Goal: Navigation & Orientation: Find specific page/section

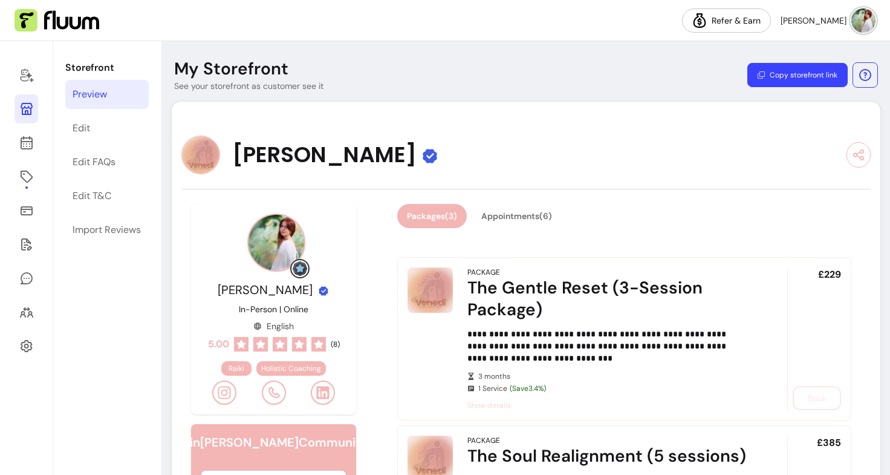
scroll to position [277, 0]
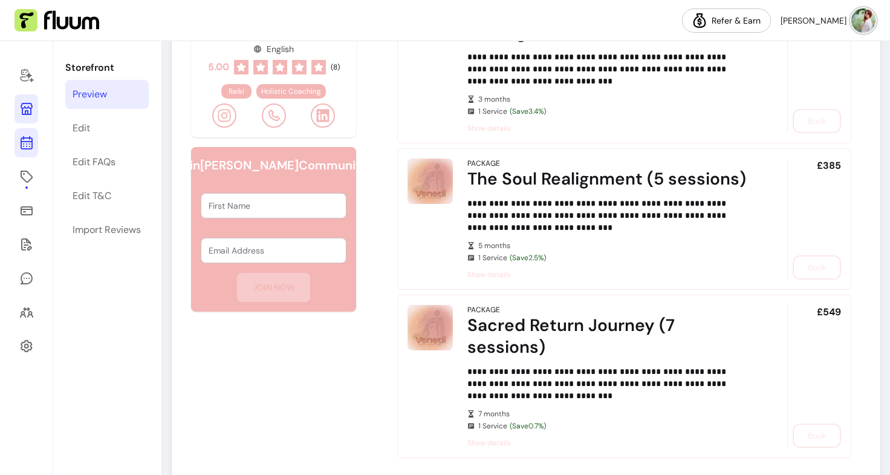
click at [19, 135] on link at bounding box center [27, 142] width 24 height 29
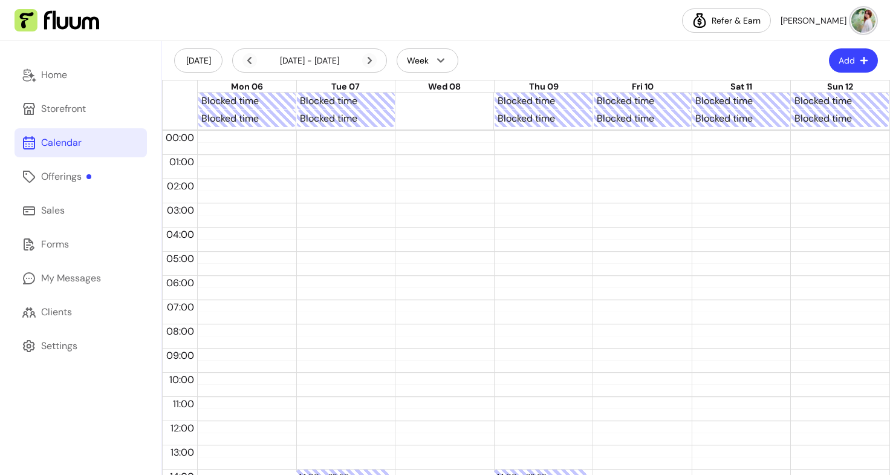
click at [80, 135] on link "Calendar" at bounding box center [81, 142] width 132 height 29
click at [73, 193] on div "Home Storefront Calendar Offerings Sales Forms My Messages Clients Settings" at bounding box center [80, 257] width 161 height 433
click at [71, 173] on div "Offerings" at bounding box center [66, 176] width 50 height 15
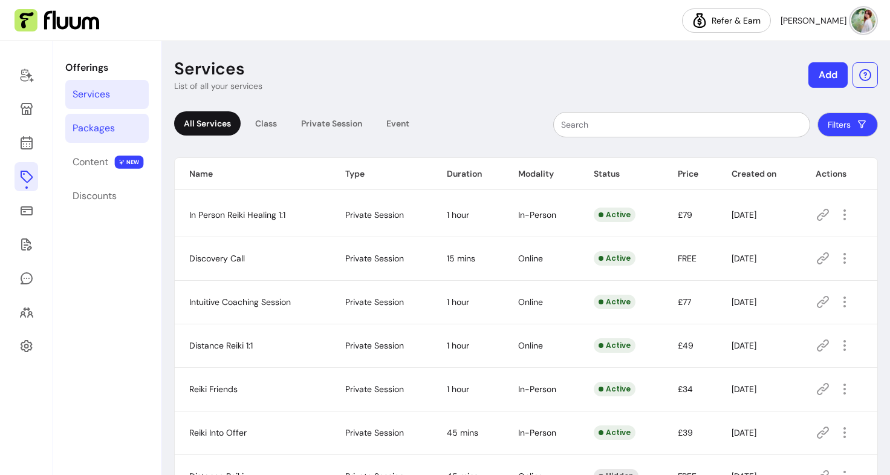
click at [106, 130] on div "Packages" at bounding box center [94, 128] width 42 height 15
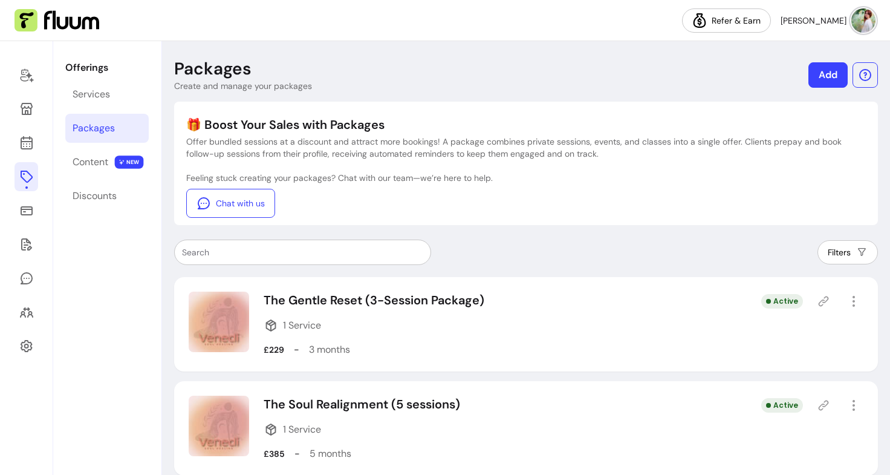
click at [96, 178] on div "Offerings Services Packages Content NEW Discounts" at bounding box center [107, 257] width 108 height 433
click at [93, 163] on div "Content" at bounding box center [91, 162] width 36 height 15
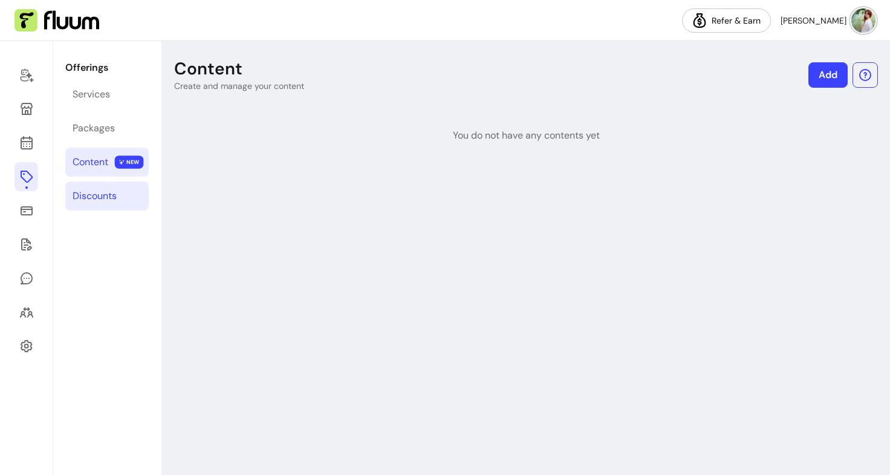
drag, startPoint x: 84, startPoint y: 196, endPoint x: 85, endPoint y: 187, distance: 9.7
click at [85, 187] on link "Discounts" at bounding box center [106, 195] width 83 height 29
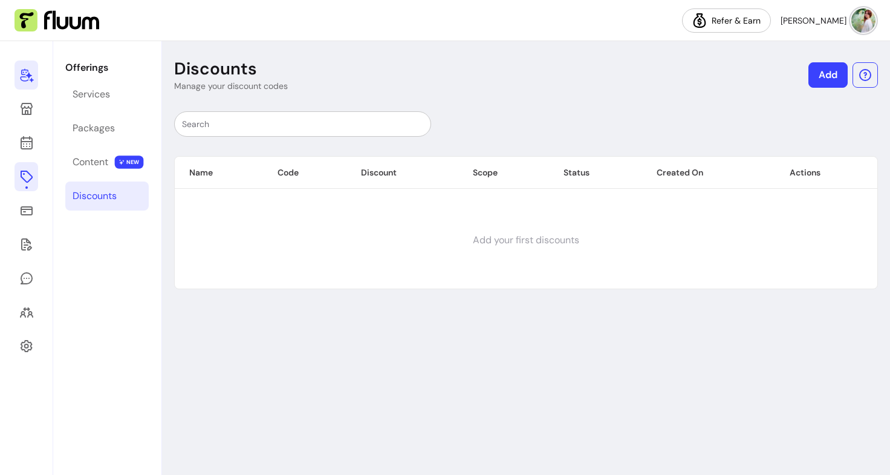
click at [27, 76] on icon at bounding box center [26, 75] width 15 height 15
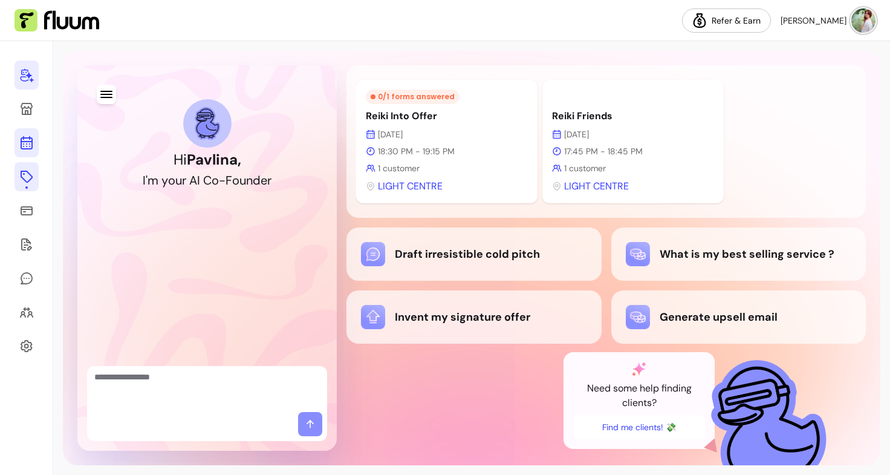
drag, startPoint x: 28, startPoint y: 148, endPoint x: 23, endPoint y: 143, distance: 7.3
click at [23, 143] on icon at bounding box center [26, 142] width 15 height 15
